Goal: Navigation & Orientation: Find specific page/section

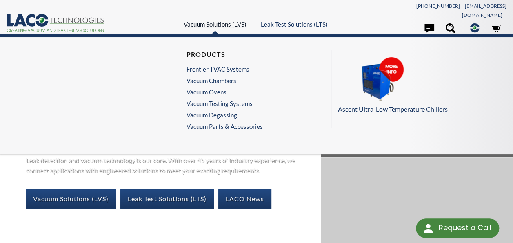
click at [215, 21] on link "Vacuum Solutions (LVS)" at bounding box center [215, 23] width 63 height 7
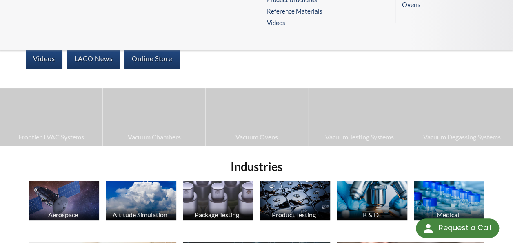
scroll to position [123, 0]
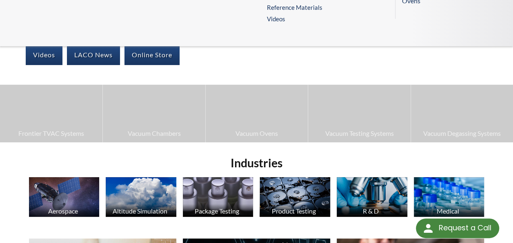
select select "Language Translate Widget"
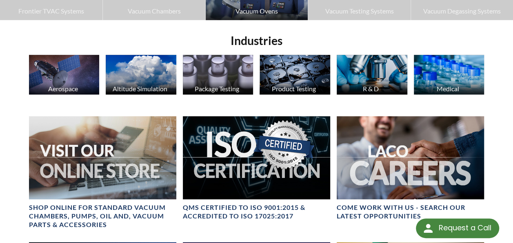
scroll to position [245, 0]
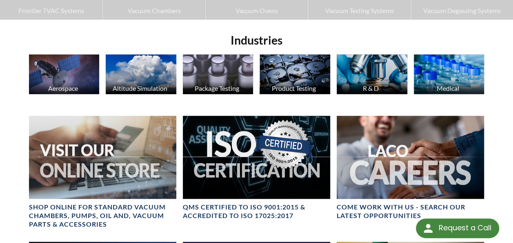
click at [63, 72] on img at bounding box center [64, 74] width 71 height 40
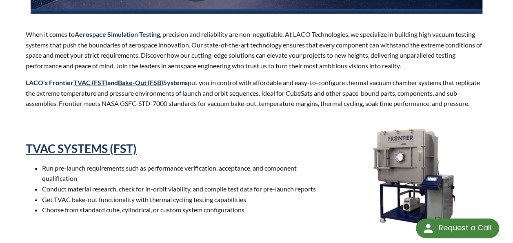
scroll to position [286, 0]
